Goal: Transaction & Acquisition: Obtain resource

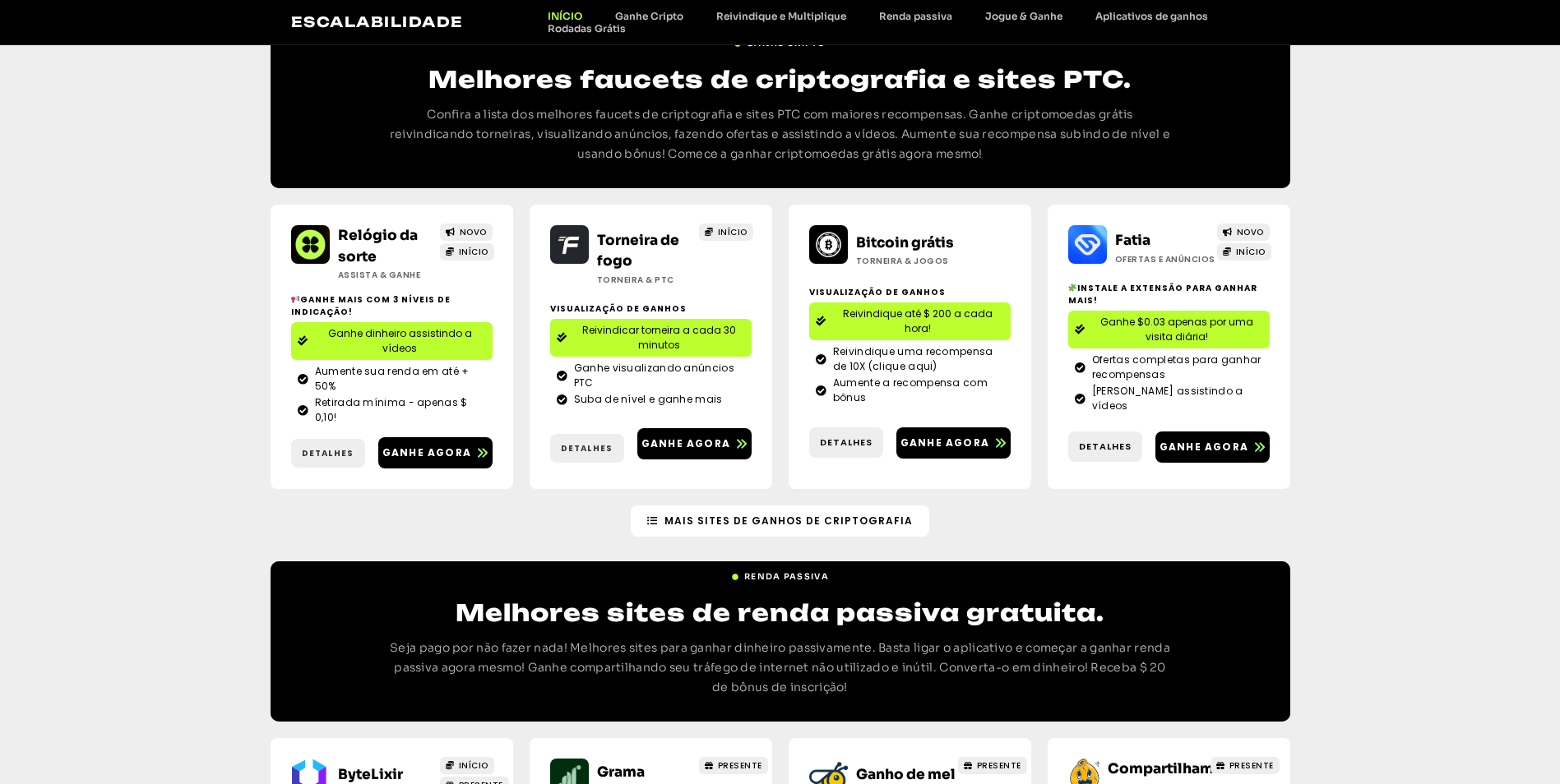
scroll to position [1726, 0]
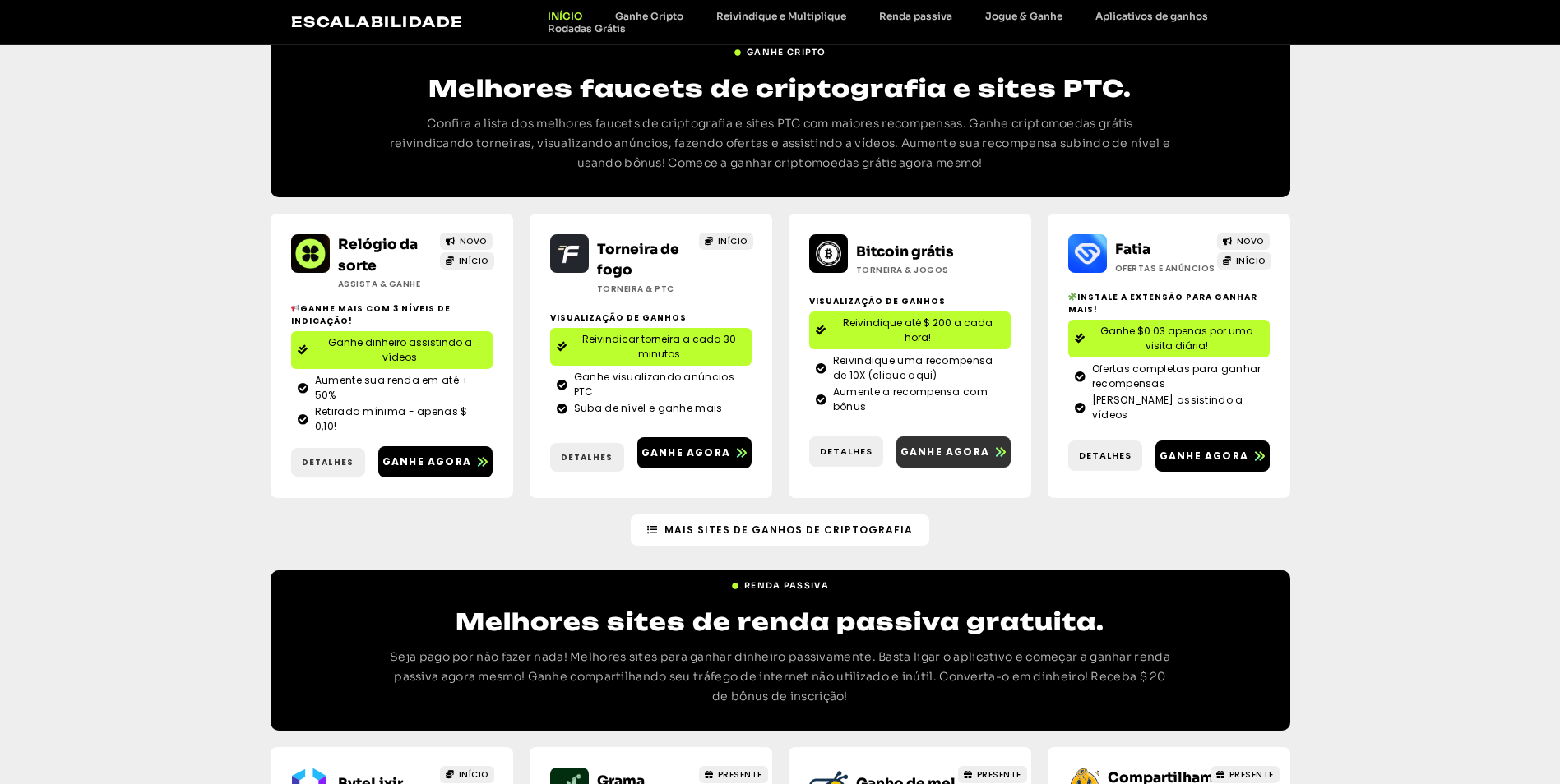
click at [942, 445] on span "Ganhe agora" at bounding box center [944, 452] width 88 height 15
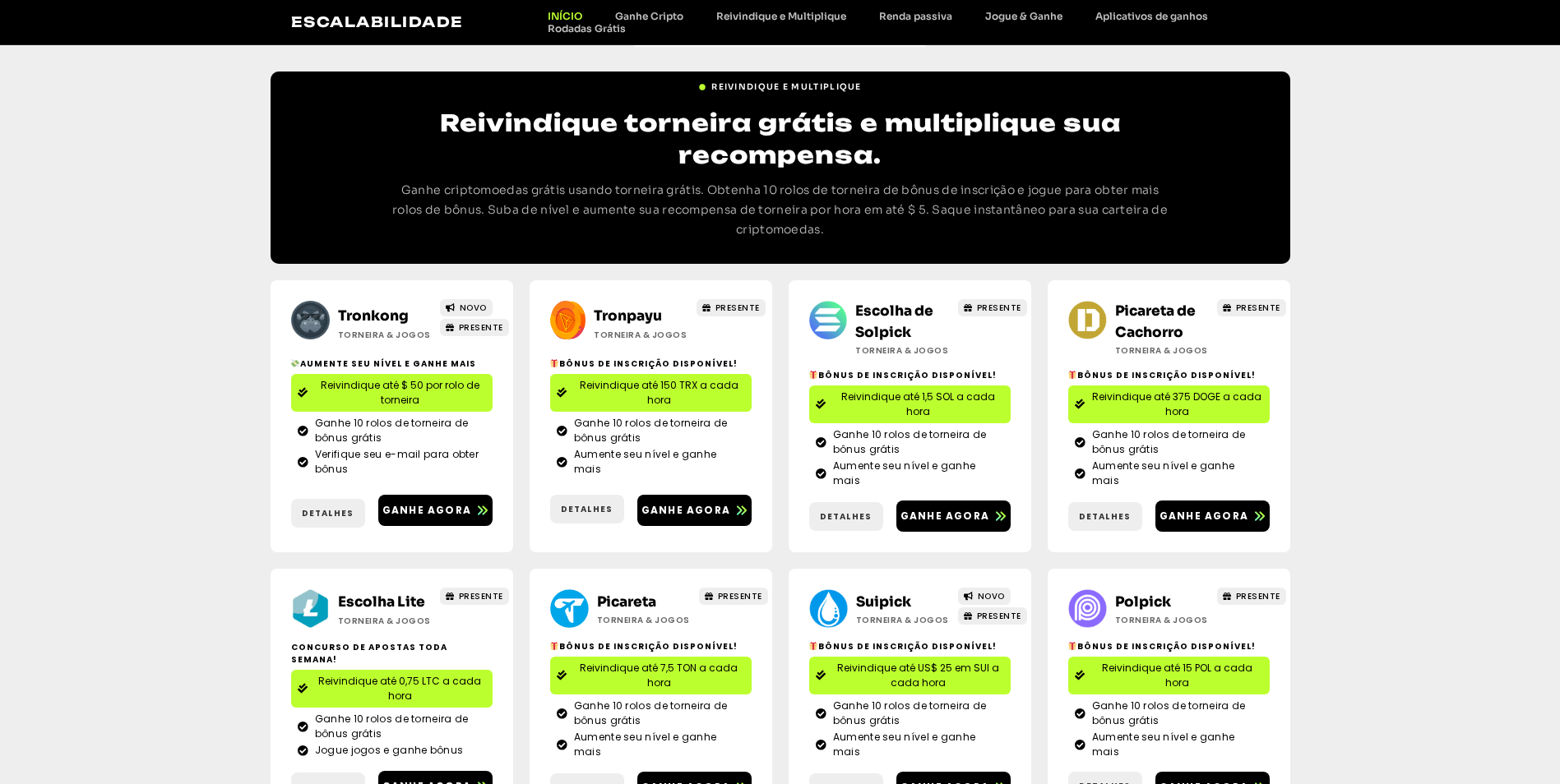
scroll to position [329, 0]
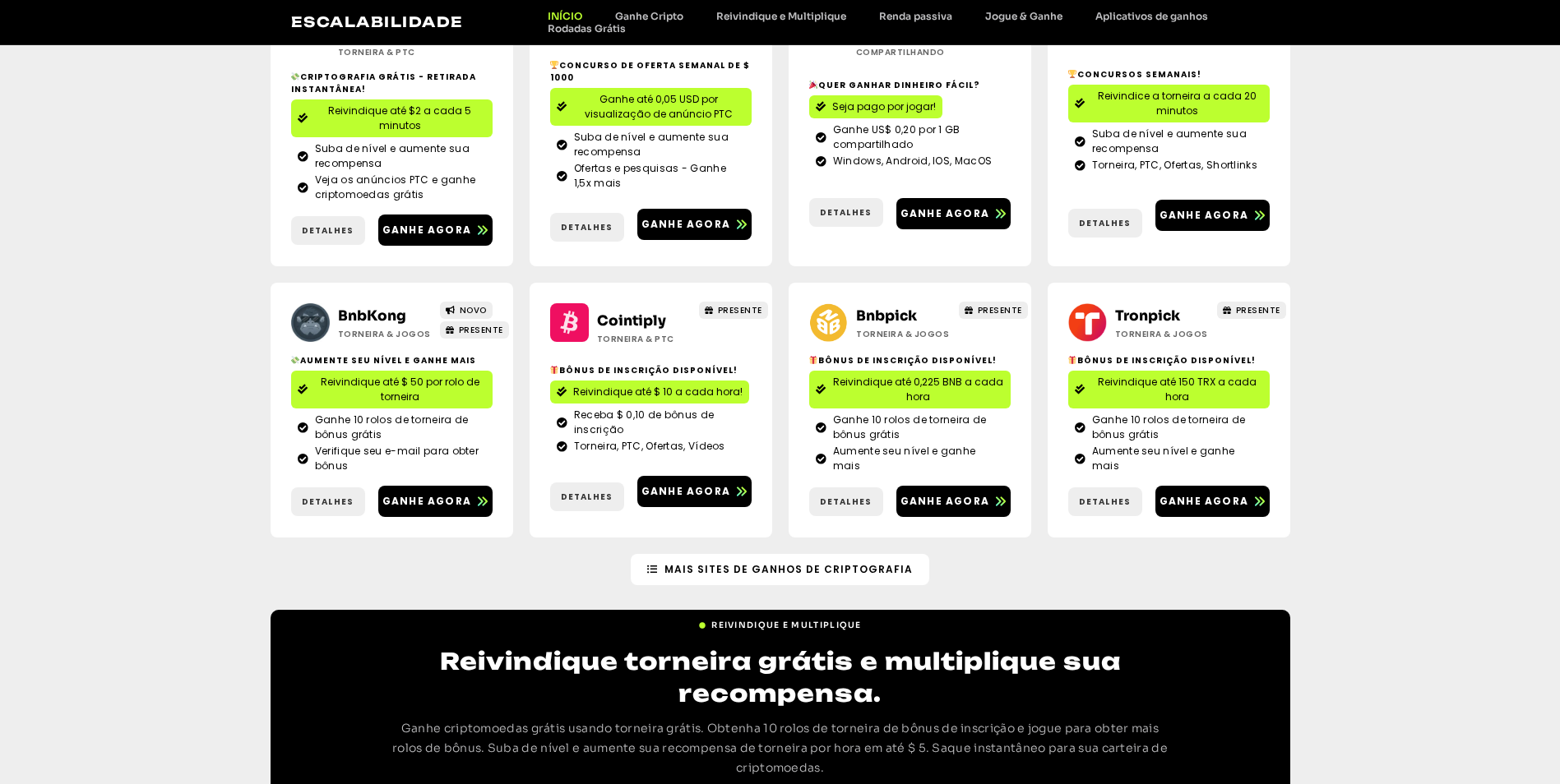
click at [664, 9] on div "Escalabilidade INÍCIO Ganhe Cripto Reivindique e Multiplique Renda passiva Jogu…" at bounding box center [780, 22] width 1020 height 45
click at [660, 16] on link "Ganhe Cripto" at bounding box center [649, 16] width 101 height 12
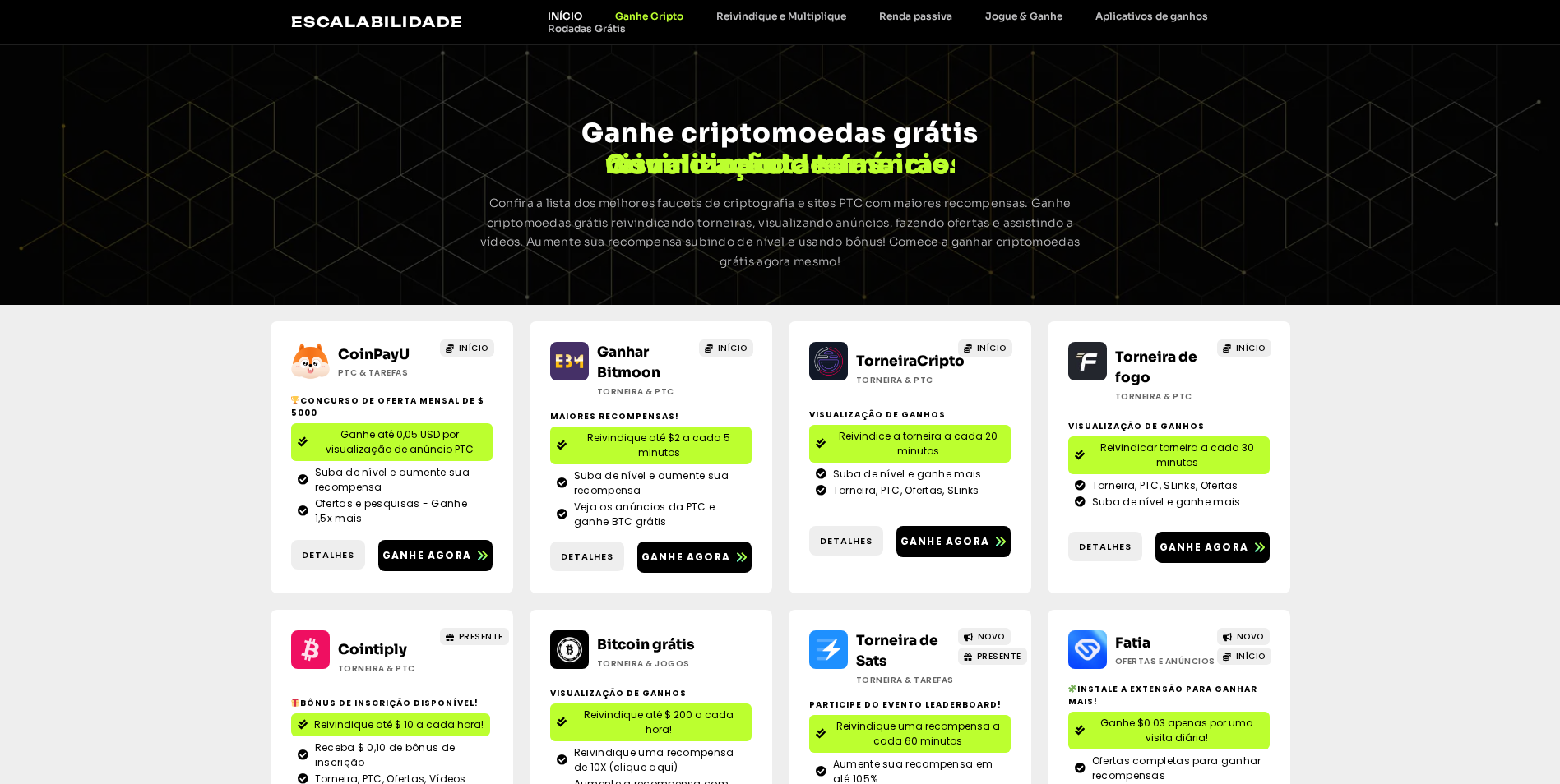
click at [578, 20] on link "INÍCIO" at bounding box center [565, 16] width 67 height 12
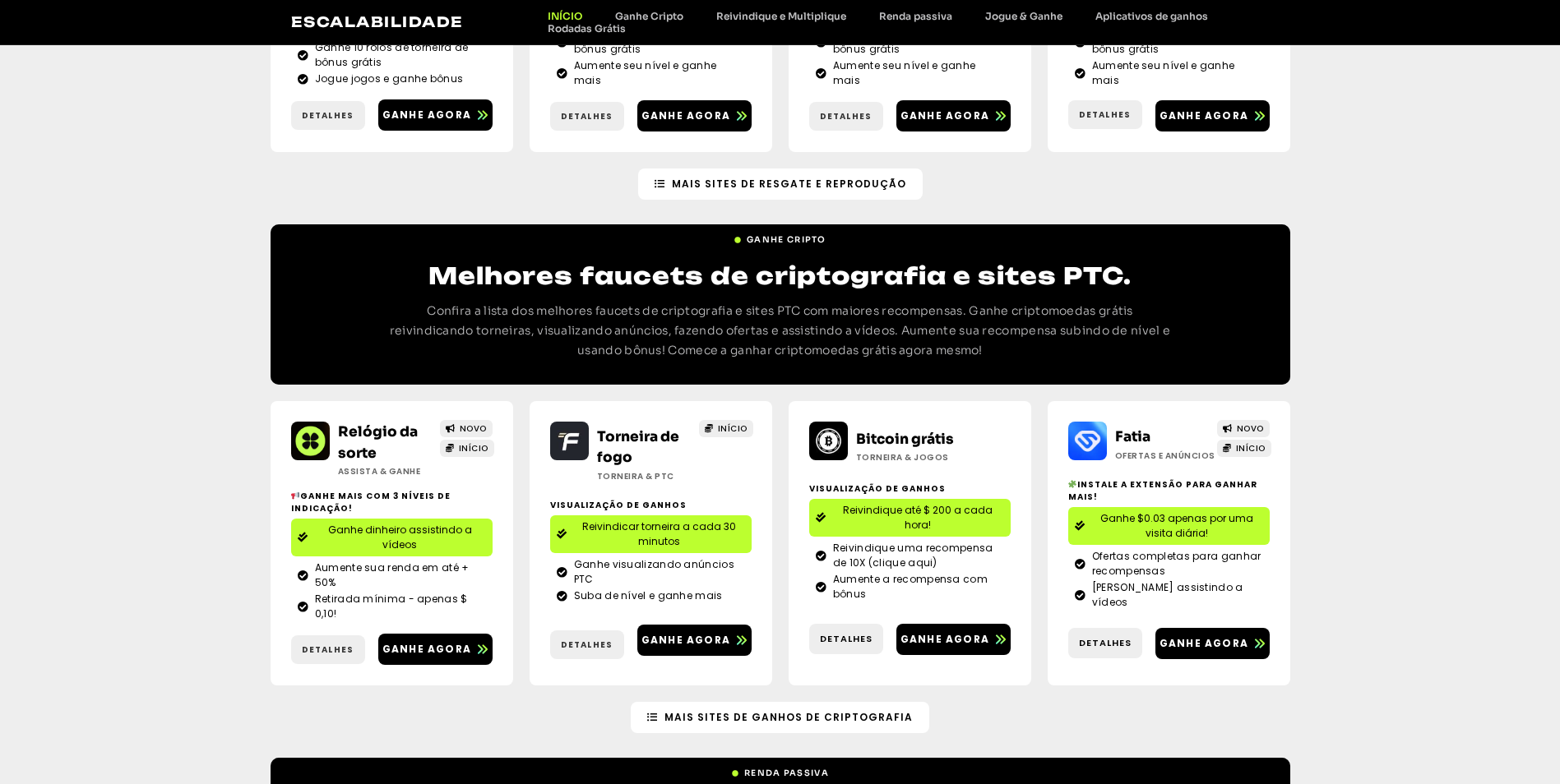
scroll to position [1726, 0]
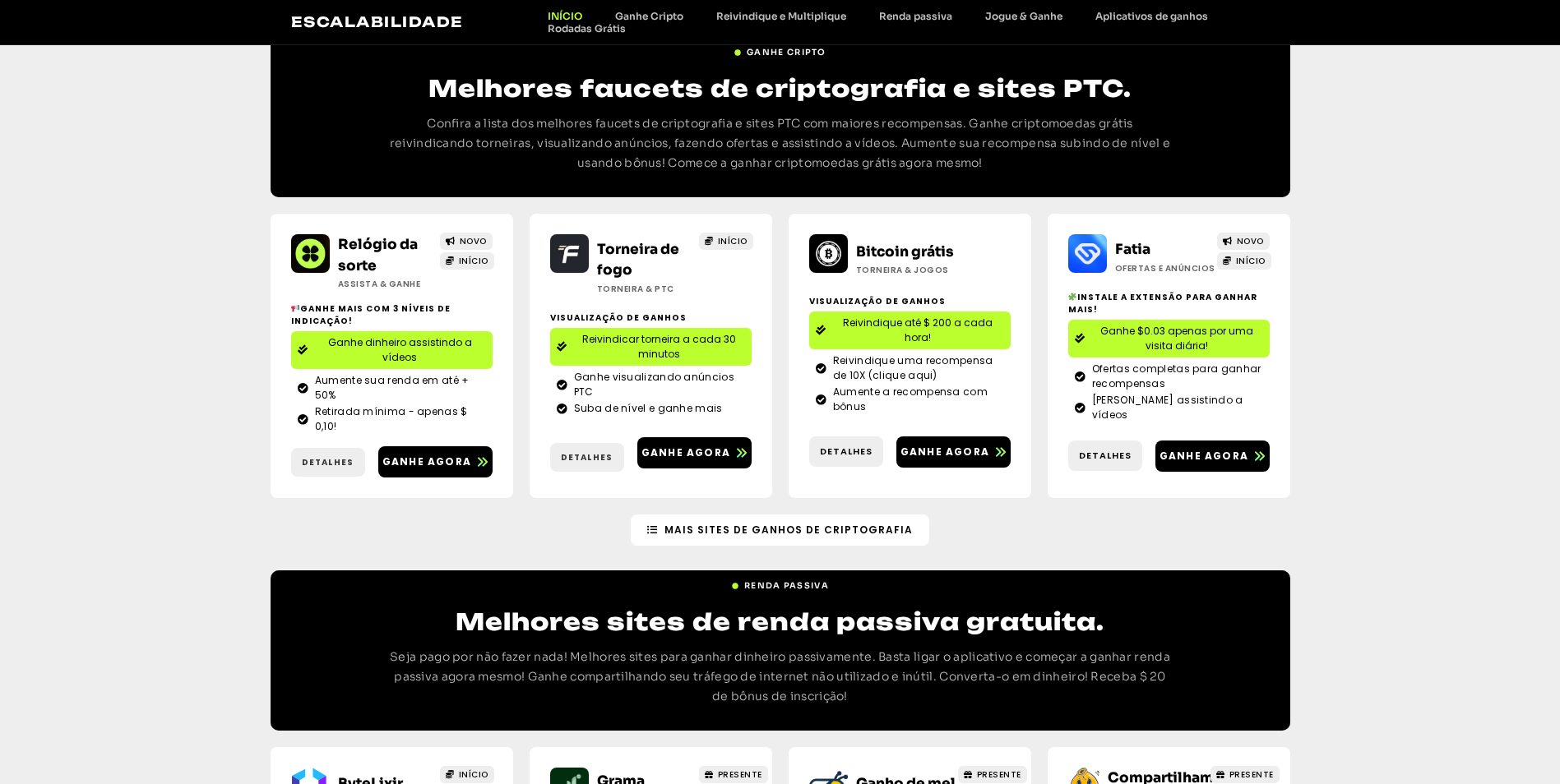
click at [925, 315] on span "Reivindique até $ 200 a cada hora!" at bounding box center [918, 330] width 172 height 30
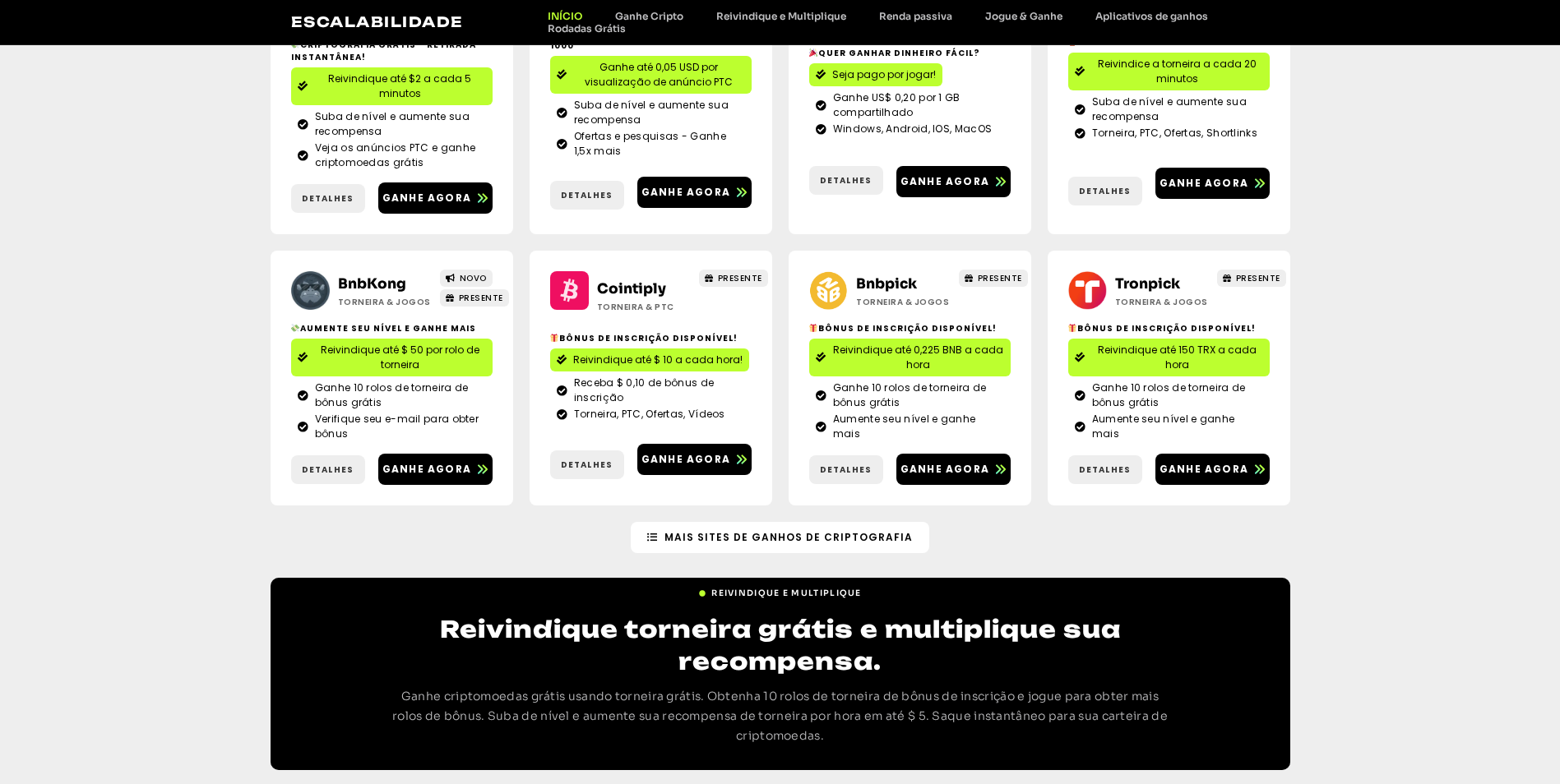
scroll to position [0, 0]
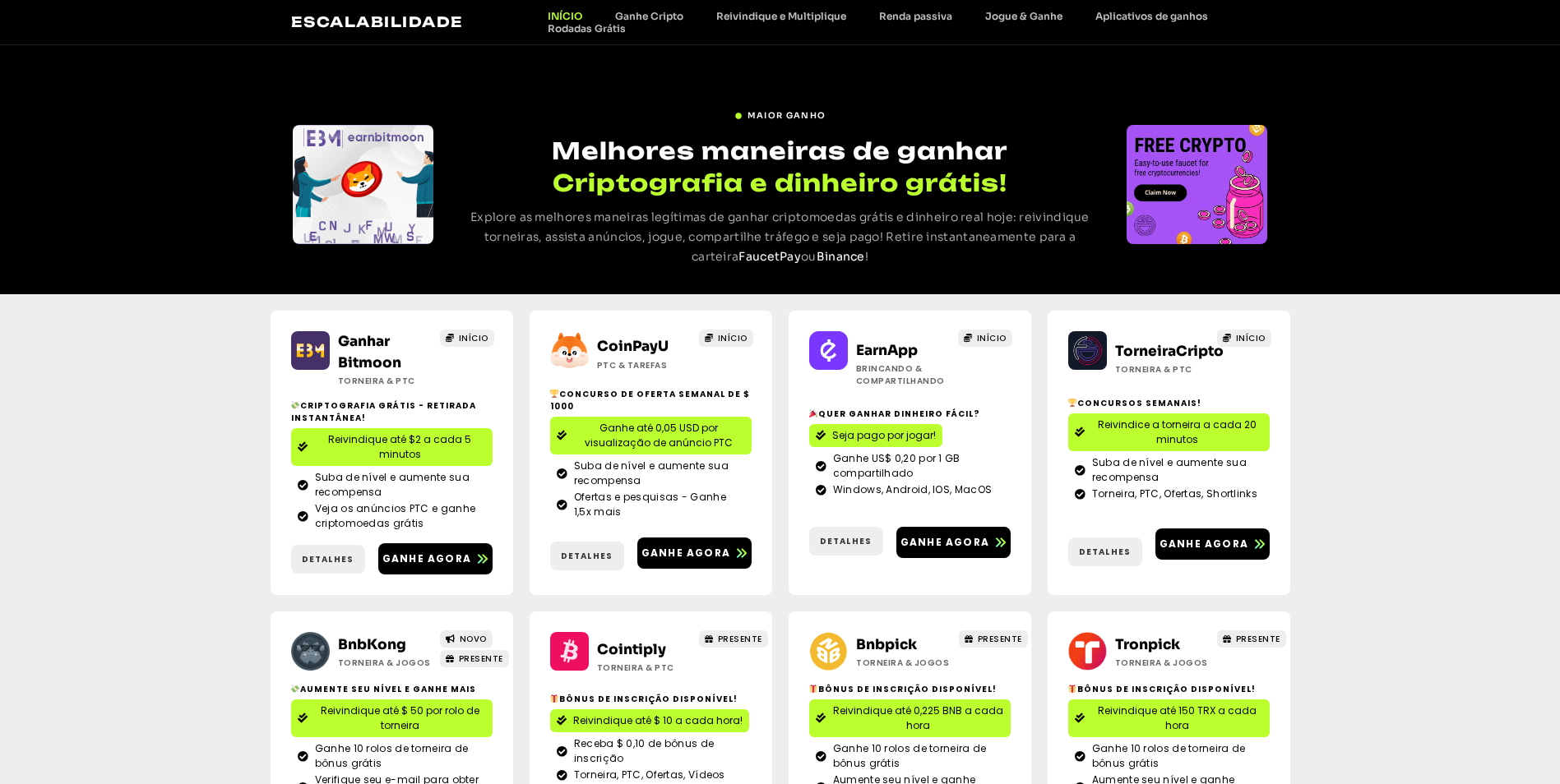
click at [710, 431] on span "Ganhe até 0,05 USD por visualização de anúncio PTC" at bounding box center [659, 436] width 172 height 30
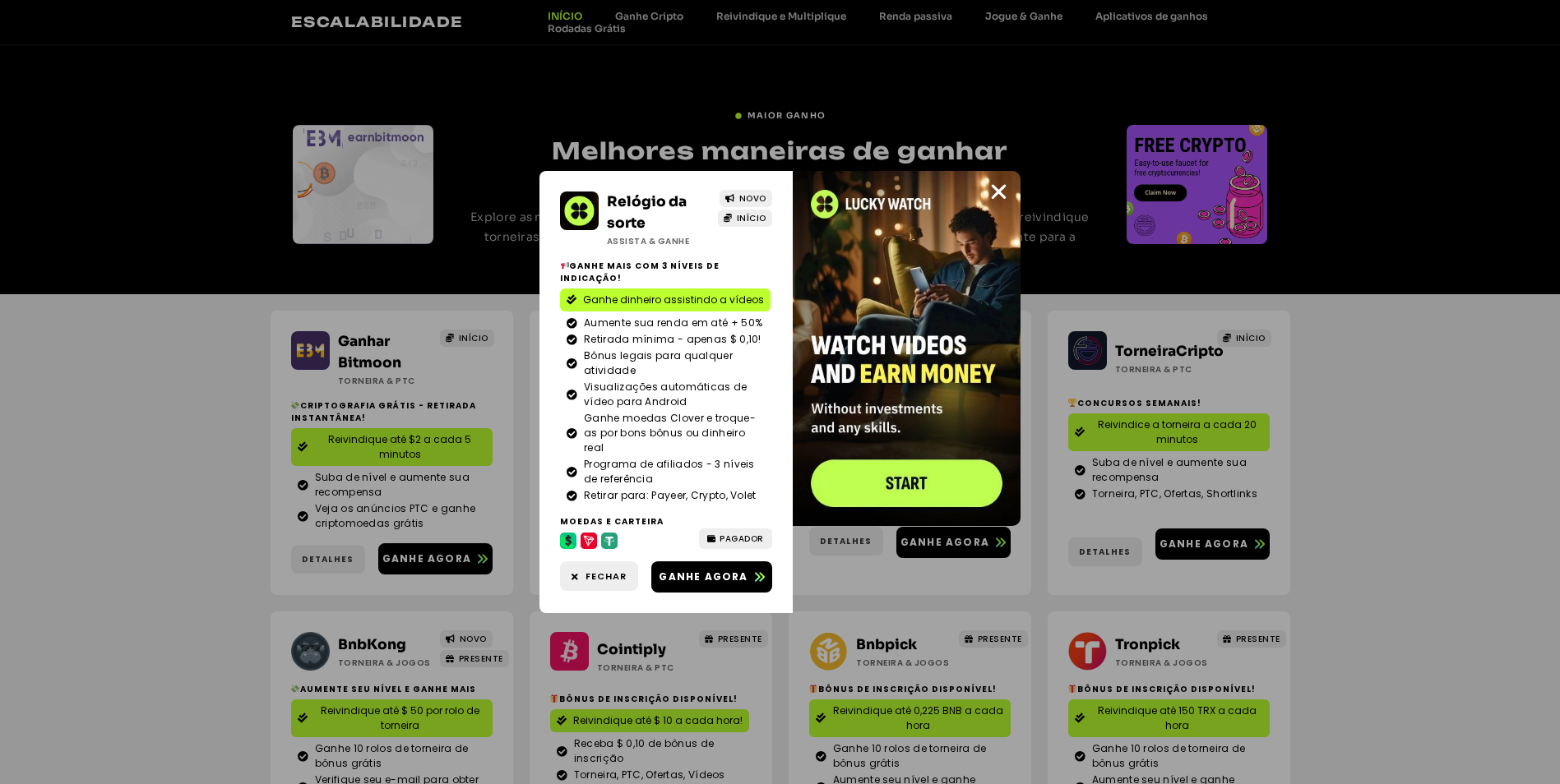
click at [398, 448] on div "Relógio da sorte Assista & Ganhe NOVO INÍCIO Ganhe mais com 3 níveis de indicaç…" at bounding box center [780, 392] width 1560 height 784
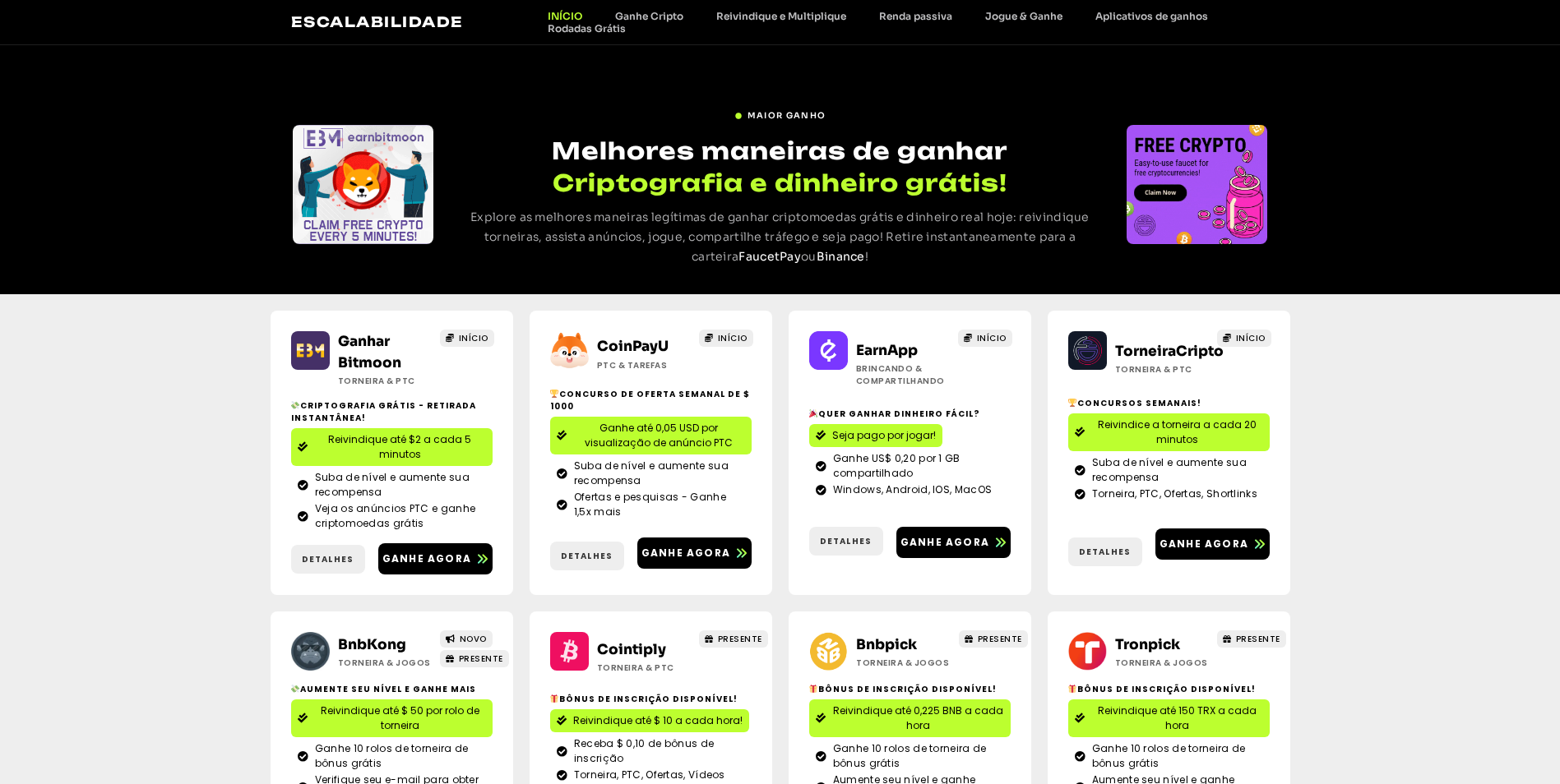
click at [444, 445] on span "Reivindique até $2 a cada 5 minutos" at bounding box center [400, 447] width 172 height 30
